Goal: Task Accomplishment & Management: Use online tool/utility

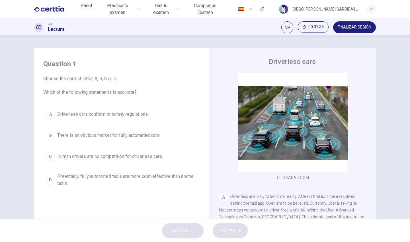
click at [121, 28] on div "CET1 Lectura 00:01:38 FINALIZAR SESIÓN" at bounding box center [205, 27] width 360 height 12
click at [282, 130] on button "Clic para zoom" at bounding box center [293, 127] width 52 height 14
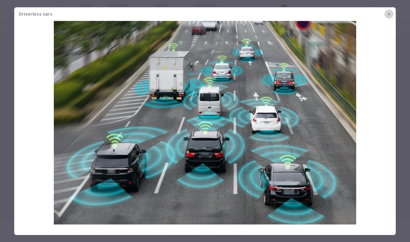
click at [390, 13] on icon "button" at bounding box center [388, 14] width 5 height 5
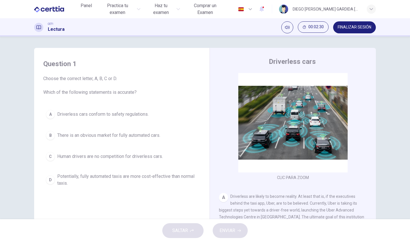
click at [298, 123] on button "Clic para zoom" at bounding box center [293, 127] width 52 height 14
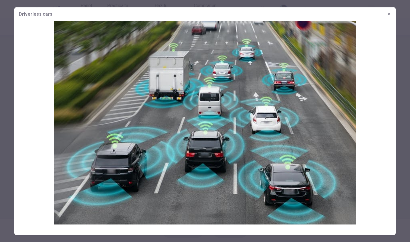
click at [390, 14] on icon "button" at bounding box center [388, 14] width 5 height 5
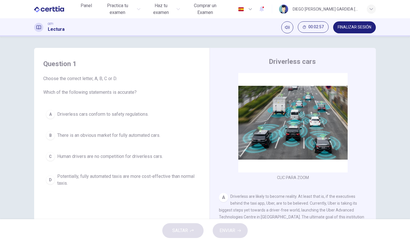
drag, startPoint x: 67, startPoint y: 94, endPoint x: 125, endPoint y: 200, distance: 121.4
click at [125, 200] on div "Question 1 Choose the correct letter, A, B, C or D. Which of the following stat…" at bounding box center [122, 149] width 166 height 192
drag, startPoint x: 42, startPoint y: 62, endPoint x: 109, endPoint y: 113, distance: 84.3
click at [110, 113] on div "Question 1 Choose the correct letter, A, B, C or D. Which of the following stat…" at bounding box center [122, 123] width 166 height 141
drag, startPoint x: 43, startPoint y: 63, endPoint x: 162, endPoint y: 174, distance: 162.5
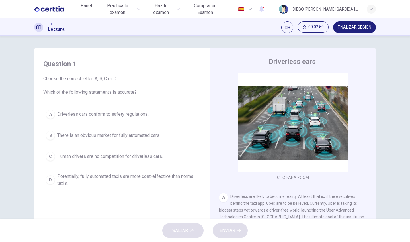
click at [167, 175] on div "Question 1 Choose the correct letter, A, B, C or D. Which of the following stat…" at bounding box center [122, 123] width 166 height 141
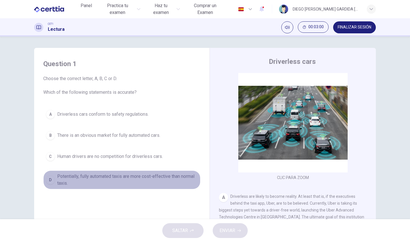
drag, startPoint x: 73, startPoint y: 180, endPoint x: 66, endPoint y: 180, distance: 7.1
click at [68, 180] on span "Potentially, fully automated taxis are more cost-effective than normal taxis." at bounding box center [127, 180] width 141 height 14
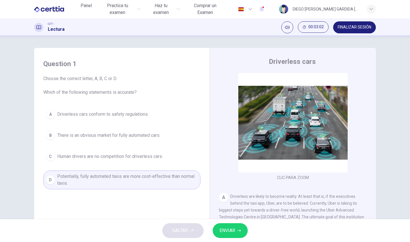
click at [72, 65] on h4 "Question 1" at bounding box center [121, 63] width 157 height 9
click at [48, 63] on h4 "Question 1" at bounding box center [121, 63] width 157 height 9
drag, startPoint x: 41, startPoint y: 61, endPoint x: 84, endPoint y: 89, distance: 51.0
click at [84, 89] on div "Question 1 Choose the correct letter, A, B, C or D. Which of the following stat…" at bounding box center [122, 123] width 166 height 141
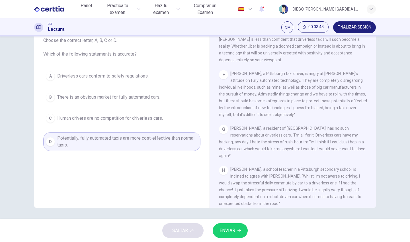
scroll to position [413, 0]
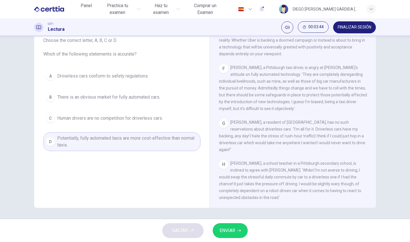
drag, startPoint x: 258, startPoint y: 79, endPoint x: 259, endPoint y: 89, distance: 10.4
click at [254, 75] on div "CLIC PARA ZOOM Clic para zoom A Driverless are likely to become reality. At lea…" at bounding box center [296, 121] width 155 height 173
drag, startPoint x: 259, startPoint y: 90, endPoint x: 293, endPoint y: 117, distance: 43.6
click at [293, 112] on div "F [PERSON_NAME], a Pittsburgh taxi driver, is angry at [PERSON_NAME]'s attitude…" at bounding box center [293, 88] width 148 height 48
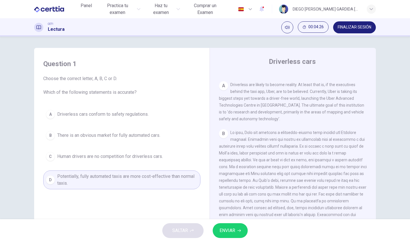
scroll to position [114, 0]
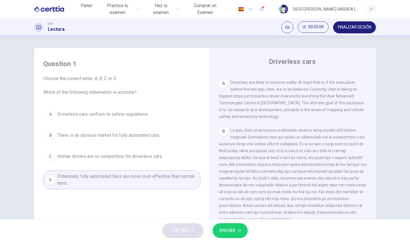
click at [60, 158] on span "Human drivers are no competition for driverless cars." at bounding box center [110, 156] width 106 height 7
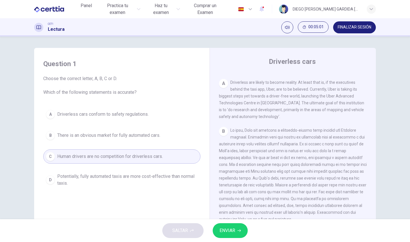
click at [63, 134] on span "There is an obvious market for fully automated cars." at bounding box center [108, 135] width 103 height 7
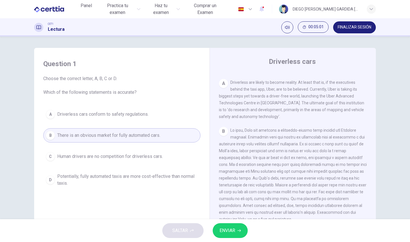
click at [67, 110] on button "A Driverless cars conform to safety regulations." at bounding box center [121, 114] width 157 height 14
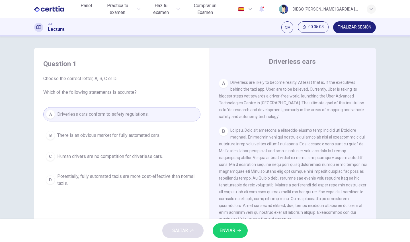
click at [228, 82] on div "A Driverless are likely to become reality. At least that is, if the executives …" at bounding box center [293, 99] width 148 height 41
click at [224, 82] on div "A" at bounding box center [223, 83] width 9 height 9
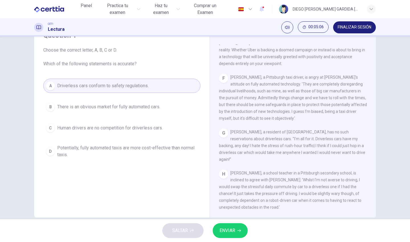
scroll to position [38, 0]
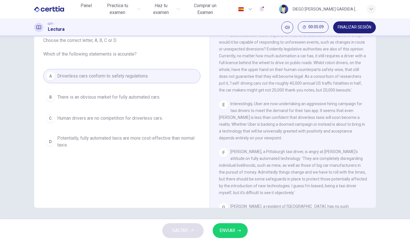
click at [242, 127] on span "Interestingly, Uber are now undertaking an aggressive hiring campaign for taxi …" at bounding box center [292, 120] width 146 height 39
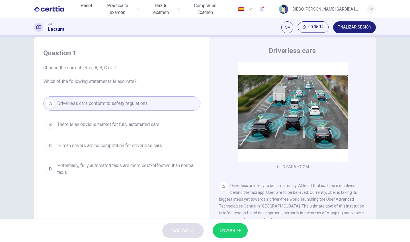
scroll to position [0, 0]
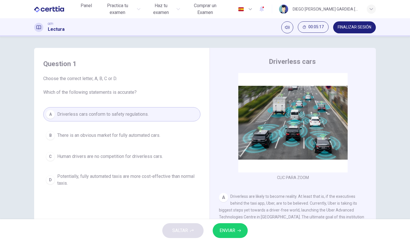
drag, startPoint x: 58, startPoint y: 94, endPoint x: 132, endPoint y: 88, distance: 73.9
click at [132, 88] on span "Choose the correct letter, A, B, C or D. Which of the following statements is a…" at bounding box center [121, 85] width 157 height 20
click at [60, 178] on span "Potentially, fully automated taxis are more cost-effective than normal taxis." at bounding box center [127, 180] width 141 height 14
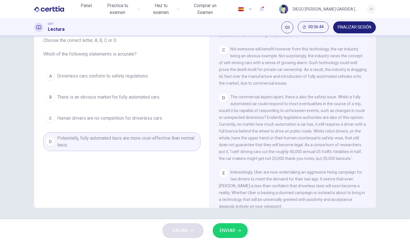
scroll to position [242, 0]
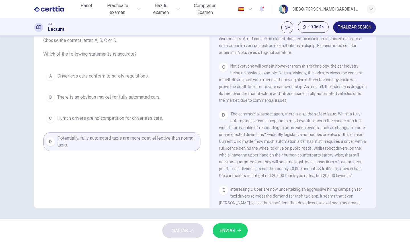
click at [219, 195] on div "E" at bounding box center [223, 190] width 9 height 9
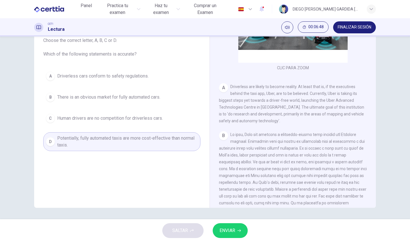
scroll to position [0, 0]
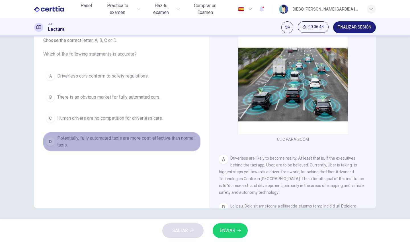
click at [104, 142] on span "Potentially, fully automated taxis are more cost-effective than normal taxis." at bounding box center [127, 142] width 141 height 14
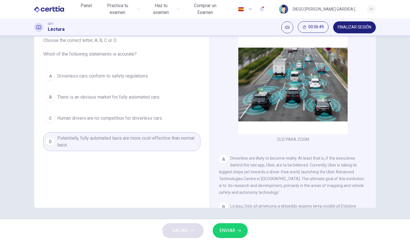
click at [104, 142] on span "Potentially, fully automated taxis are more cost-effective than normal taxis." at bounding box center [127, 142] width 141 height 14
click at [105, 142] on span "Potentially, fully automated taxis are more cost-effective than normal taxis." at bounding box center [127, 142] width 141 height 14
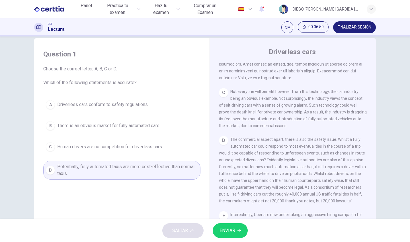
scroll to position [285, 0]
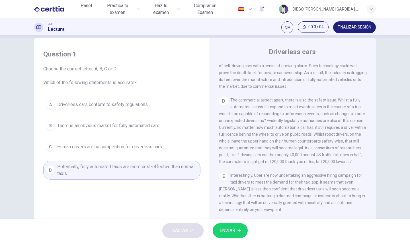
click at [228, 229] on span "ENVIAR" at bounding box center [227, 230] width 16 height 8
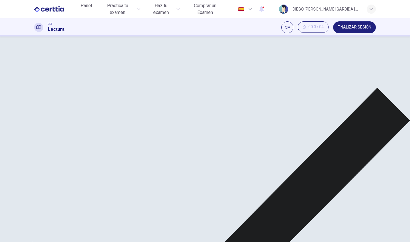
scroll to position [398, 0]
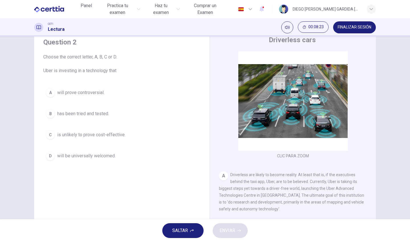
scroll to position [28, 0]
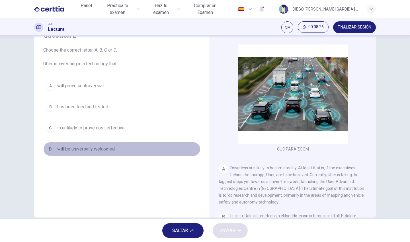
click at [66, 150] on span "will be universally welcomed." at bounding box center [86, 148] width 58 height 7
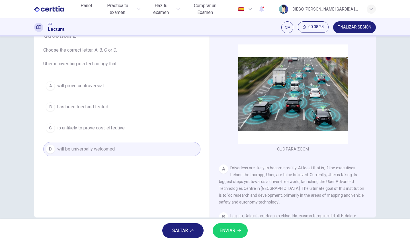
click at [82, 145] on button "D will be universally welcomed." at bounding box center [121, 149] width 157 height 14
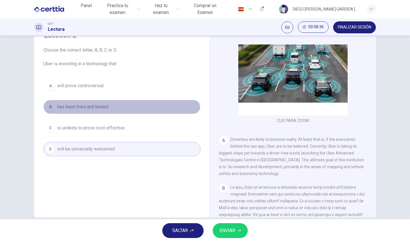
click at [79, 107] on span "has been tried and tested." at bounding box center [83, 106] width 52 height 7
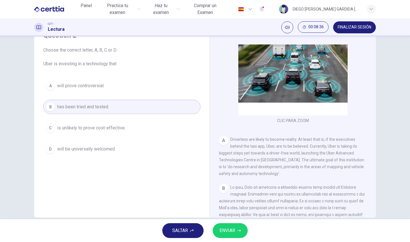
click at [50, 87] on div "A" at bounding box center [50, 85] width 9 height 9
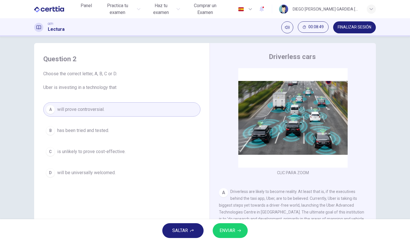
scroll to position [0, 0]
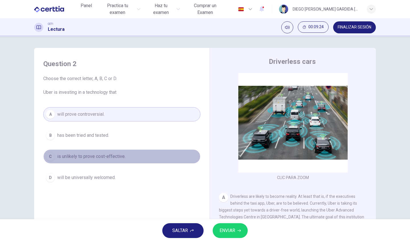
click at [103, 157] on span "is unlikely to prove cost-effective." at bounding box center [91, 156] width 68 height 7
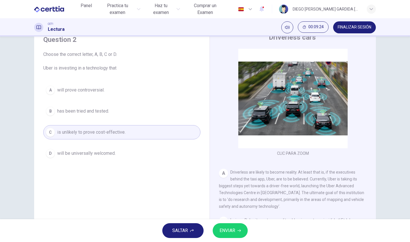
scroll to position [38, 0]
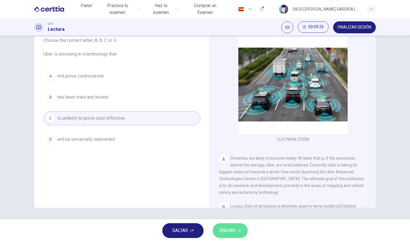
click at [228, 228] on span "ENVIAR" at bounding box center [227, 230] width 16 height 8
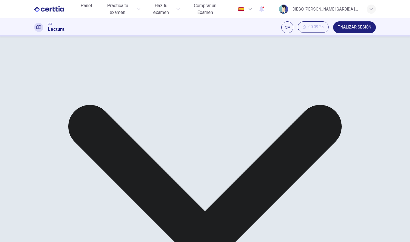
click at [88, 76] on div "A will prove controversial. B has been tried and tested. C is unlikely to prove…" at bounding box center [121, 99] width 157 height 61
click at [120, 112] on div "A will prove controversial. B has been tried and tested. C is unlikely to prove…" at bounding box center [121, 137] width 157 height 61
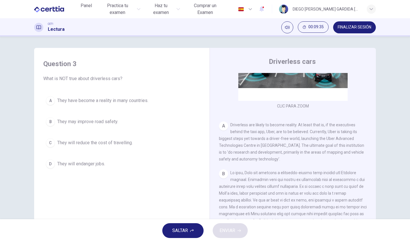
scroll to position [57, 0]
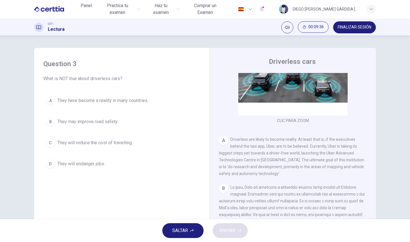
drag, startPoint x: 217, startPoint y: 136, endPoint x: 276, endPoint y: 161, distance: 63.6
click at [273, 160] on div "Driverless cars CLIC PARA ZOOM Clic para zoom A Driverless are likely to become…" at bounding box center [292, 151] width 166 height 207
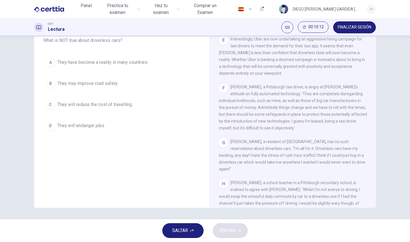
scroll to position [393, 0]
drag, startPoint x: 283, startPoint y: 140, endPoint x: 283, endPoint y: 151, distance: 11.4
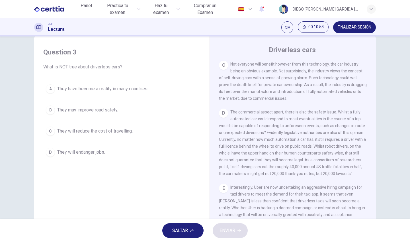
scroll to position [0, 0]
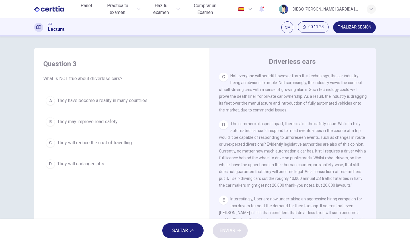
click at [57, 101] on span "They have become a reality in many countries." at bounding box center [102, 100] width 91 height 7
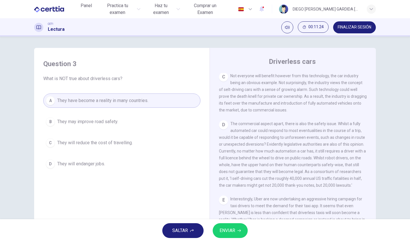
click at [232, 231] on span "ENVIAR" at bounding box center [227, 230] width 16 height 8
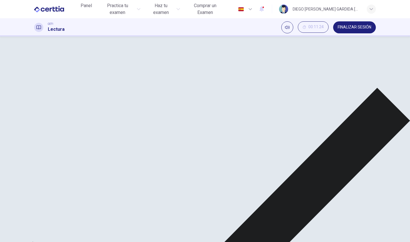
scroll to position [356, 0]
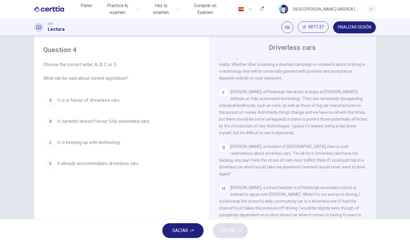
scroll to position [0, 0]
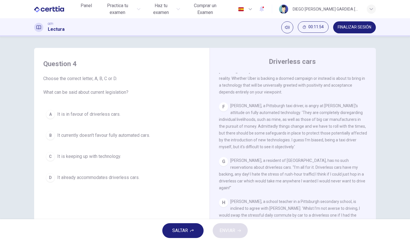
click at [79, 137] on span "It currently doesn't favour fully automated cars." at bounding box center [103, 135] width 93 height 7
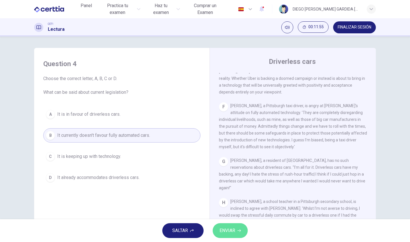
click at [229, 232] on span "ENVIAR" at bounding box center [227, 230] width 16 height 8
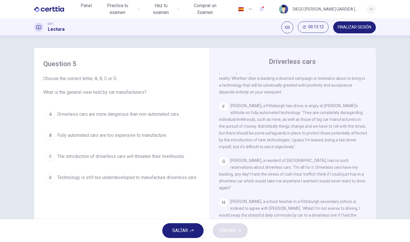
click at [68, 154] on span "The introduction of driverless cars will threaten their livelihoods." at bounding box center [120, 156] width 127 height 7
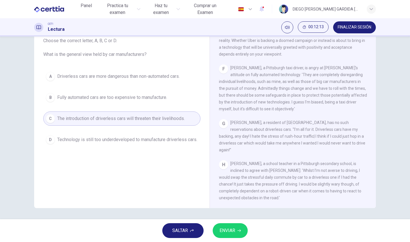
scroll to position [38, 0]
click at [228, 227] on span "ENVIAR" at bounding box center [227, 230] width 16 height 8
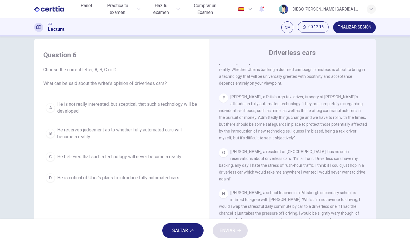
scroll to position [0, 0]
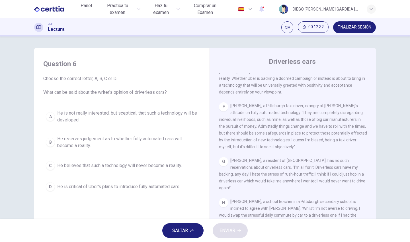
click at [61, 133] on button "B He reserves judgement as to whether fully automated cars will become a realit…" at bounding box center [121, 142] width 157 height 19
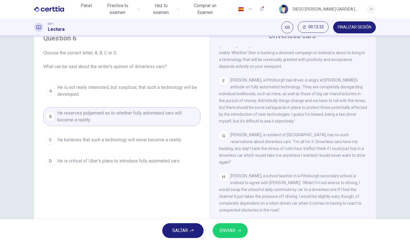
scroll to position [38, 0]
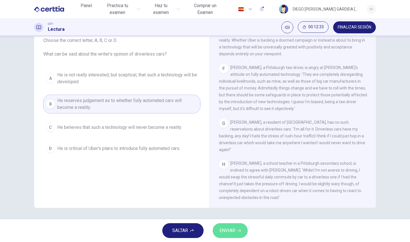
click at [234, 227] on span "ENVIAR" at bounding box center [227, 230] width 16 height 8
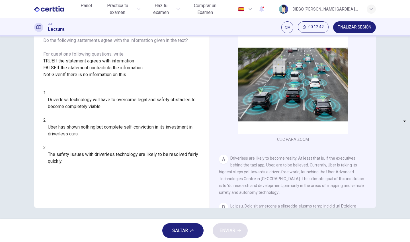
click at [80, 128] on body "Este sitio utiliza cookies, como se explica en nuestra Política de Privacidad .…" at bounding box center [205, 121] width 410 height 242
click at [81, 241] on div at bounding box center [205, 242] width 410 height 0
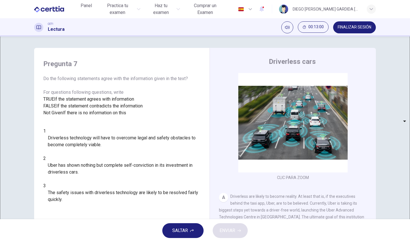
click at [68, 162] on body "Este sitio utiliza cookies, como se explica en nuestra Política de Privacidad .…" at bounding box center [205, 121] width 410 height 242
click at [72, 241] on li "TRUE" at bounding box center [205, 245] width 410 height 7
type input "****"
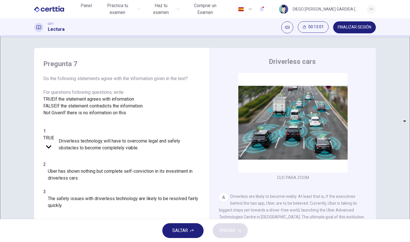
click at [72, 185] on body "Este sitio utiliza cookies, como se explica en nuestra Política de Privacidad .…" at bounding box center [205, 121] width 410 height 242
type input "*****"
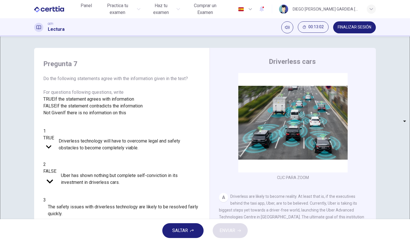
click at [81, 202] on body "Este sitio utiliza cookies, como se explica en nuestra Política de Privacidad .…" at bounding box center [205, 121] width 410 height 242
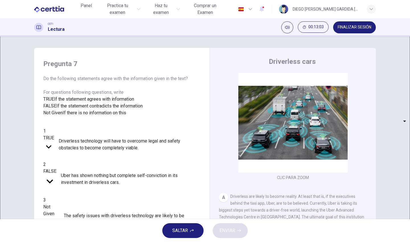
type input "*********"
click at [223, 231] on span "ENVIAR" at bounding box center [227, 230] width 16 height 8
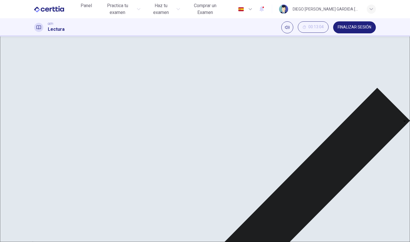
scroll to position [38, 0]
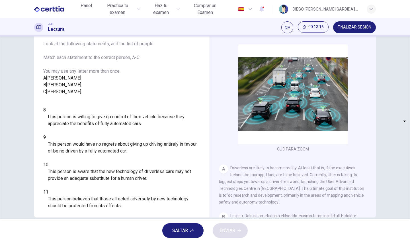
scroll to position [8, 0]
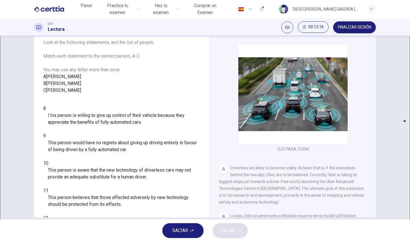
drag, startPoint x: 44, startPoint y: 59, endPoint x: 36, endPoint y: 71, distance: 14.2
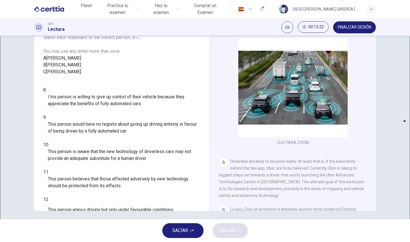
scroll to position [38, 0]
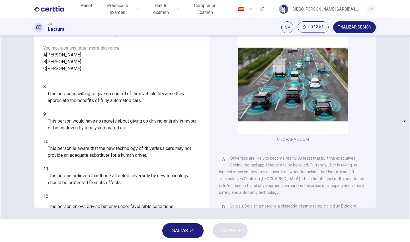
click at [82, 118] on body "Este sitio utiliza cookies, como se explica en nuestra Política de Privacidad .…" at bounding box center [205, 121] width 410 height 242
type input "*"
click at [75, 142] on body "Este sitio utiliza cookies, como se explica en nuestra Política de Privacidad .…" at bounding box center [205, 121] width 410 height 242
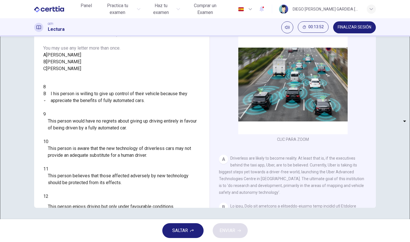
type input "*"
click at [70, 158] on body "Este sitio utiliza cookies, como se explica en nuestra Política de Privacidad .…" at bounding box center [205, 121] width 410 height 242
type input "*"
click at [68, 175] on body "Este sitio utiliza cookies, como se explica en nuestra Política de Privacidad .…" at bounding box center [205, 121] width 410 height 242
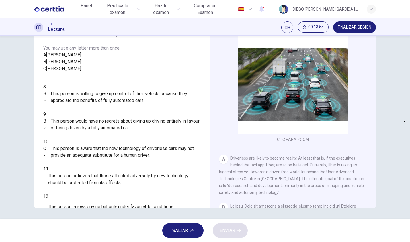
type input "*"
click at [71, 194] on body "Este sitio utiliza cookies, como se explica en nuestra Política de Privacidad .…" at bounding box center [205, 121] width 410 height 242
type input "*"
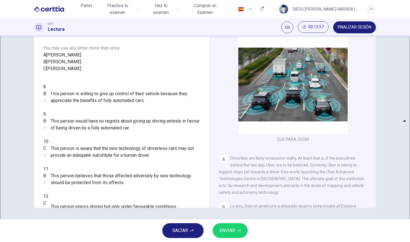
click at [230, 227] on span "ENVIAR" at bounding box center [227, 230] width 16 height 8
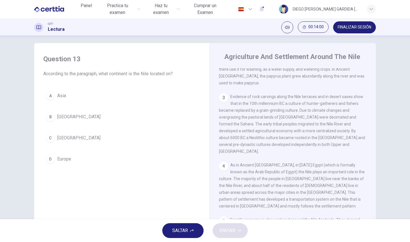
scroll to position [0, 0]
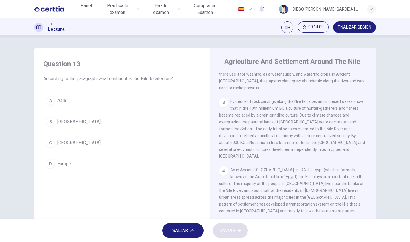
click at [177, 42] on div "Question 13 According to the paragraph, what continent is the Nile located on? …" at bounding box center [205, 127] width 410 height 182
drag, startPoint x: 53, startPoint y: 140, endPoint x: 56, endPoint y: 141, distance: 4.1
click at [53, 140] on div "C" at bounding box center [50, 142] width 9 height 9
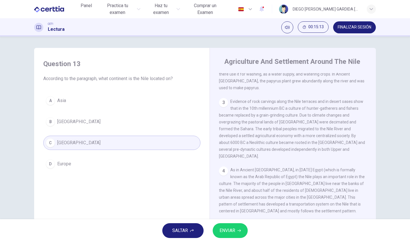
click at [225, 227] on span "ENVIAR" at bounding box center [227, 230] width 16 height 8
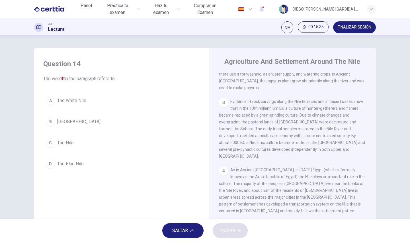
click at [58, 141] on span "The Nile" at bounding box center [65, 142] width 17 height 7
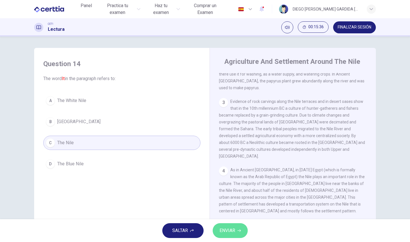
click at [226, 230] on span "ENVIAR" at bounding box center [227, 230] width 16 height 8
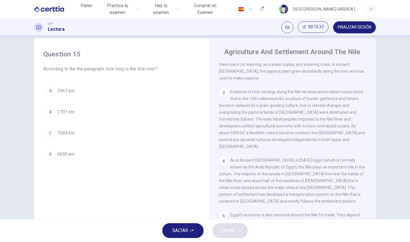
scroll to position [0, 0]
